Goal: Task Accomplishment & Management: Manage account settings

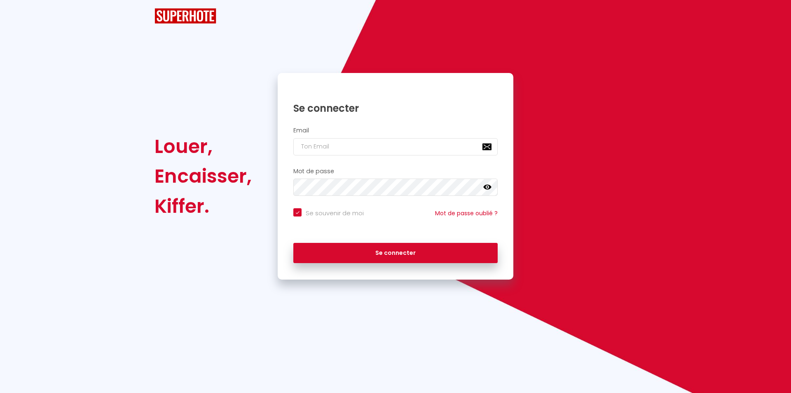
checkbox input "true"
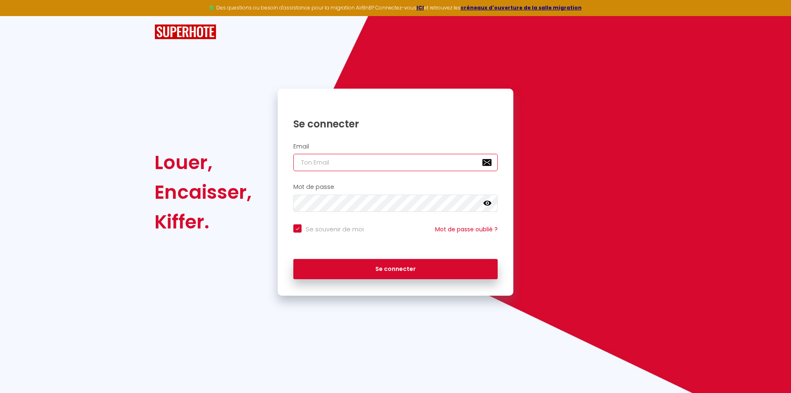
click at [344, 157] on input "email" at bounding box center [395, 162] width 204 height 17
type input "h"
checkbox input "true"
type input "he"
checkbox input "true"
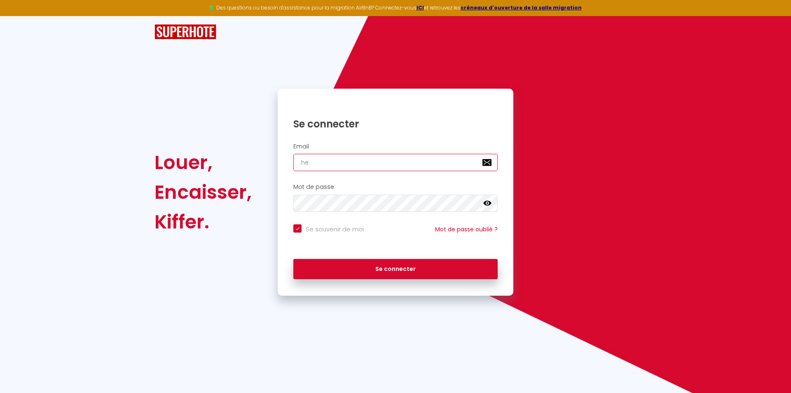
type input "hel"
checkbox input "true"
type input "hele"
checkbox input "true"
type input "[PERSON_NAME]"
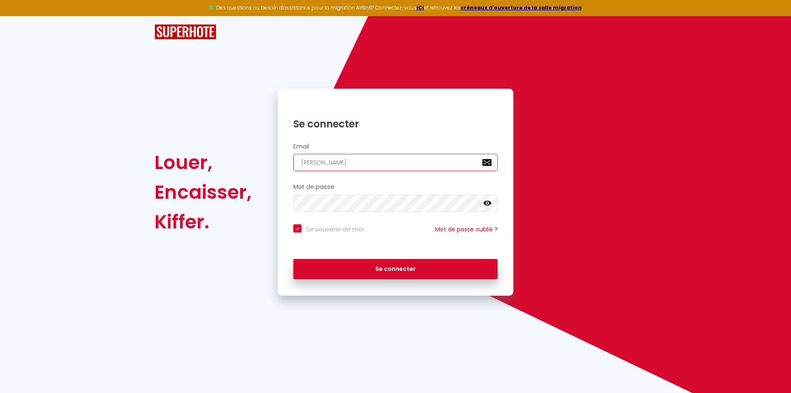
checkbox input "true"
type input "[PERSON_NAME]"
checkbox input "true"
type input "[PERSON_NAME]."
checkbox input "true"
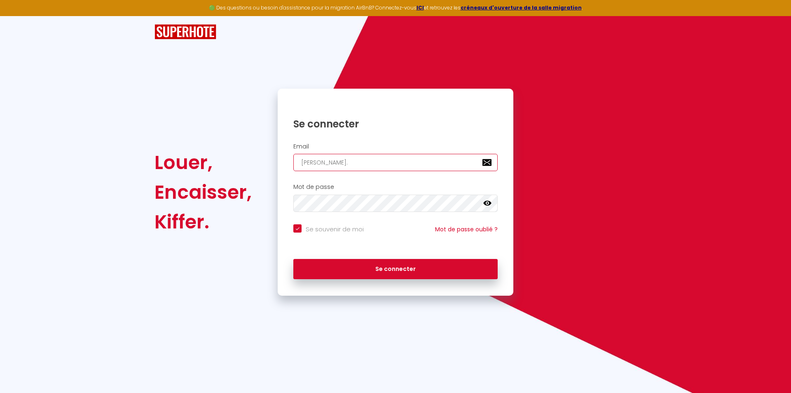
type input "[PERSON_NAME].m"
checkbox input "true"
type input "[DOMAIN_NAME]"
checkbox input "true"
type input "[PERSON_NAME].mor"
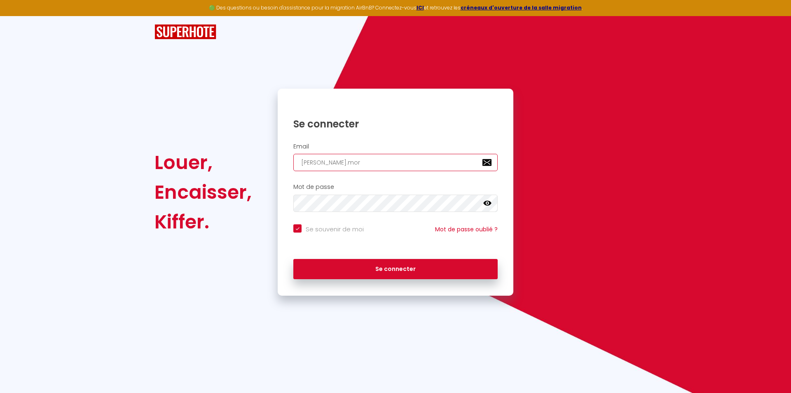
checkbox input "true"
type input "[PERSON_NAME].mora"
checkbox input "true"
type input "[PERSON_NAME].morau"
checkbox input "true"
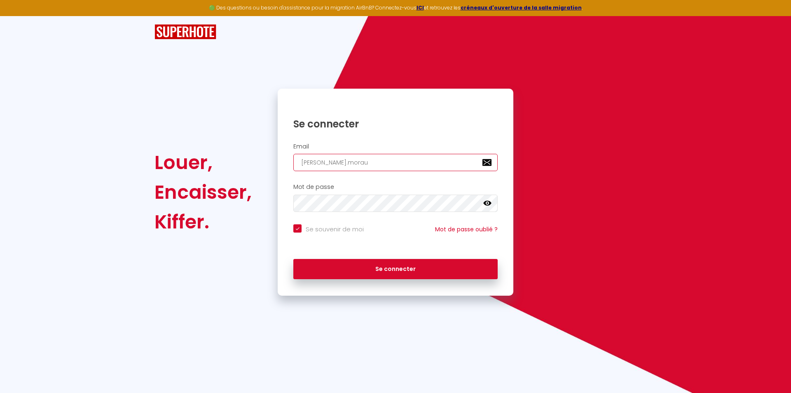
type input "[PERSON_NAME].moraul"
checkbox input "true"
type input "[PERSON_NAME].morault"
checkbox input "true"
type input "[PERSON_NAME].morault@"
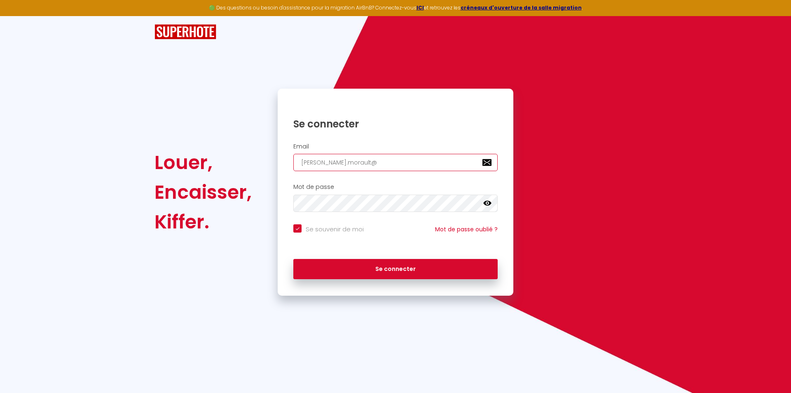
checkbox input "true"
type input "[PERSON_NAME]"
checkbox input "true"
type input "[PERSON_NAME]"
checkbox input "true"
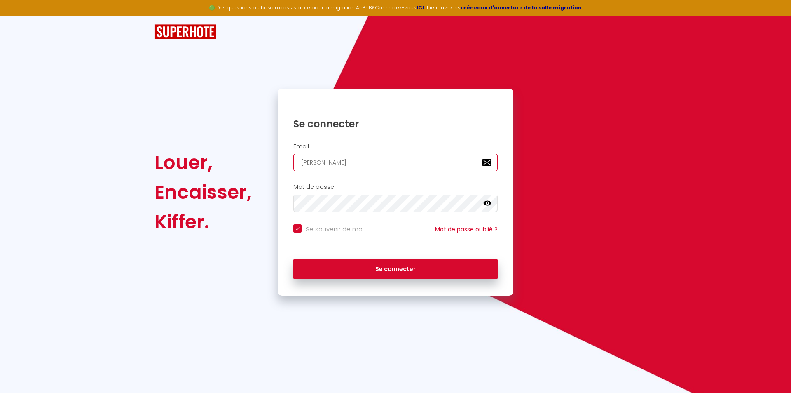
type input "[PERSON_NAME]"
checkbox input "true"
type input "[PERSON_NAME]"
checkbox input "true"
type input "[PERSON_NAME]"
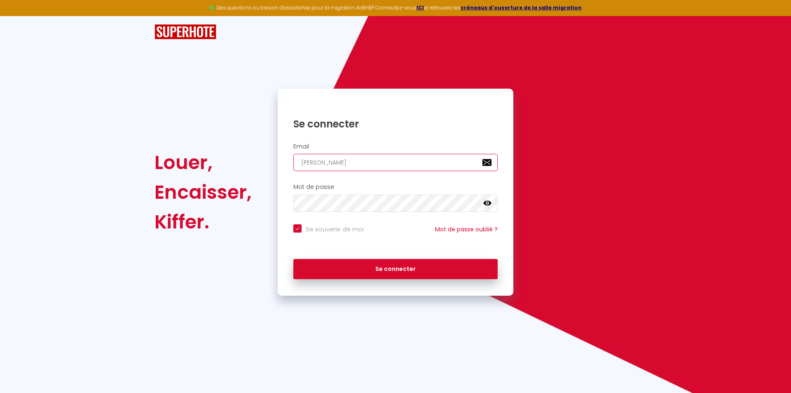
checkbox input "true"
type input "[PERSON_NAME]"
checkbox input "true"
type input "[PERSON_NAME]"
checkbox input "true"
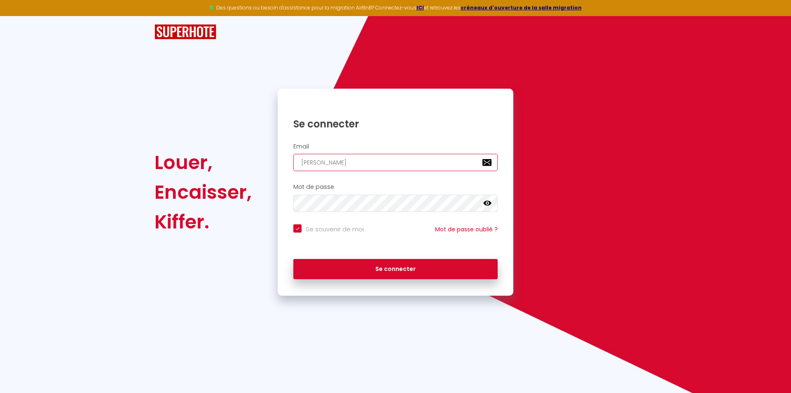
type input "[PERSON_NAME]."
checkbox input "true"
type input "[PERSON_NAME]"
checkbox input "true"
type input "[PERSON_NAME][EMAIL_ADDRESS][DOMAIN_NAME]"
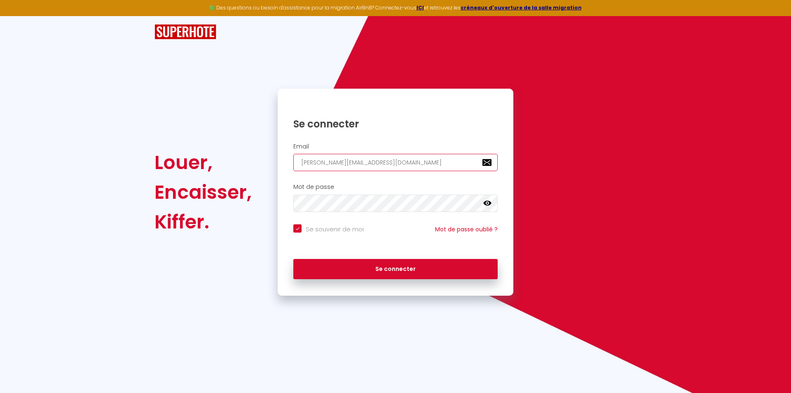
checkbox input "true"
type input "[PERSON_NAME][EMAIL_ADDRESS][DOMAIN_NAME]"
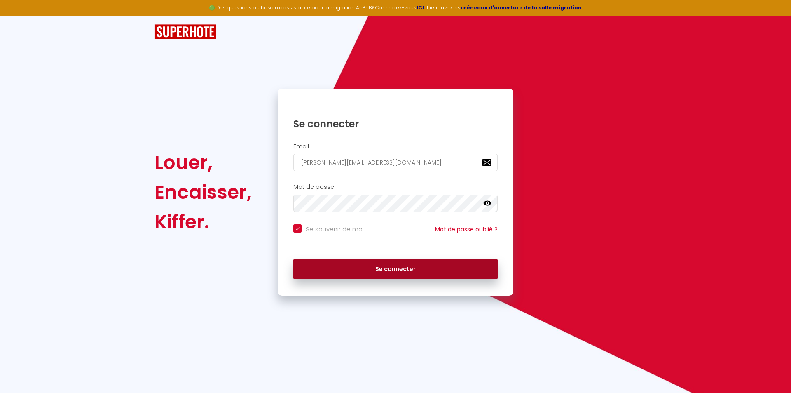
click at [350, 266] on button "Se connecter" at bounding box center [395, 269] width 204 height 21
checkbox input "true"
